Goal: Navigation & Orientation: Find specific page/section

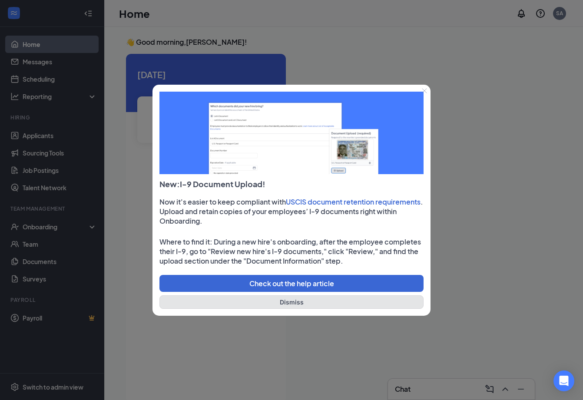
click at [306, 300] on button "Dismiss" at bounding box center [291, 301] width 264 height 13
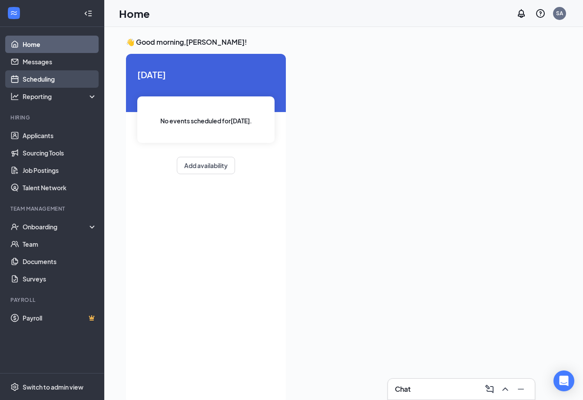
click at [50, 77] on link "Scheduling" at bounding box center [60, 78] width 74 height 17
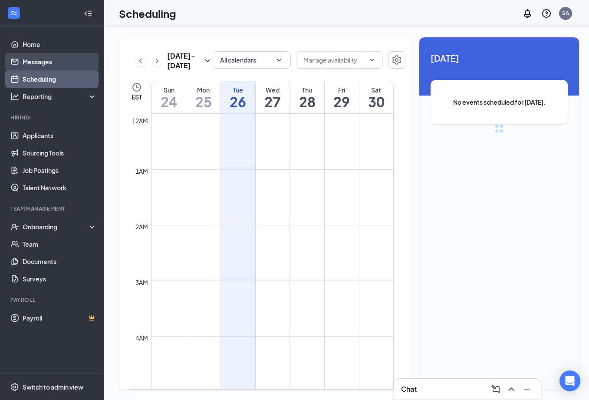
scroll to position [427, 0]
click at [41, 58] on link "Messages" at bounding box center [60, 61] width 74 height 17
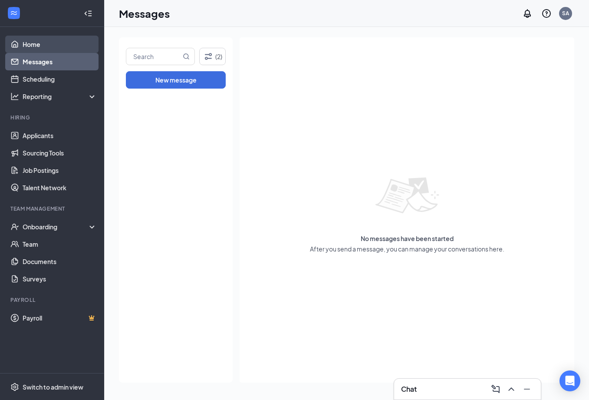
click at [34, 46] on link "Home" at bounding box center [60, 44] width 74 height 17
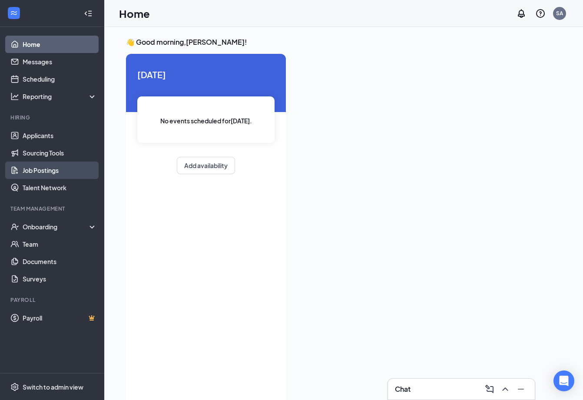
click at [59, 174] on link "Job Postings" at bounding box center [60, 169] width 74 height 17
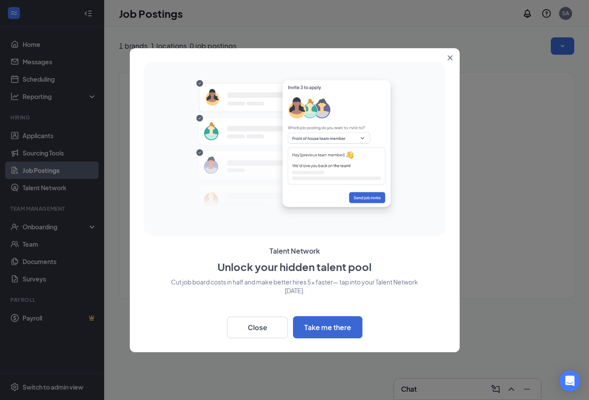
click at [451, 53] on button "Close" at bounding box center [452, 56] width 16 height 16
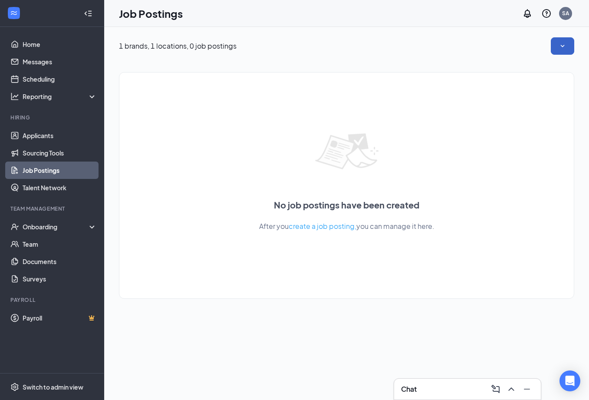
click at [569, 45] on button "button" at bounding box center [562, 45] width 23 height 17
